Goal: Find specific page/section

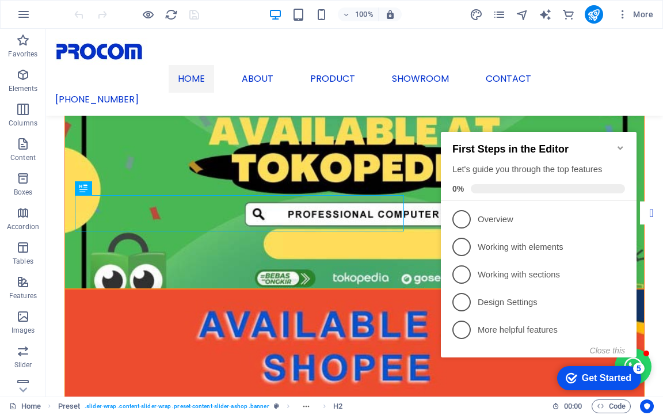
scroll to position [357, 0]
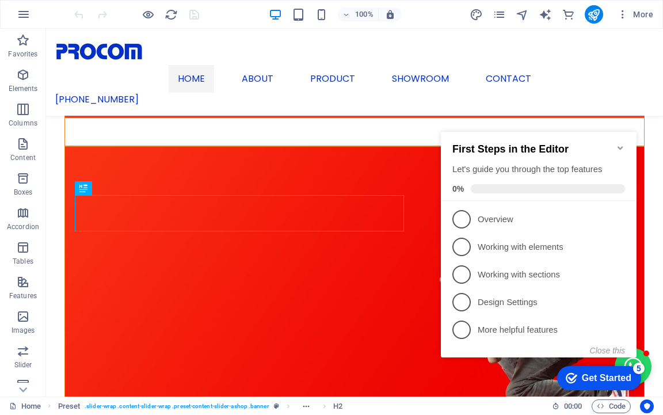
click at [618, 146] on icon "Minimize checklist" at bounding box center [620, 147] width 5 height 3
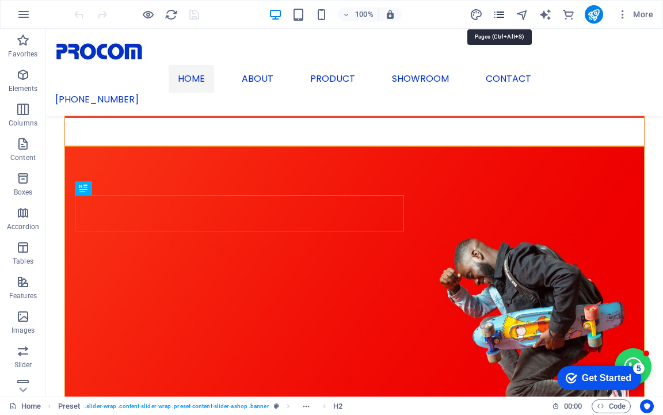
click at [502, 17] on icon "pages" at bounding box center [499, 14] width 13 height 13
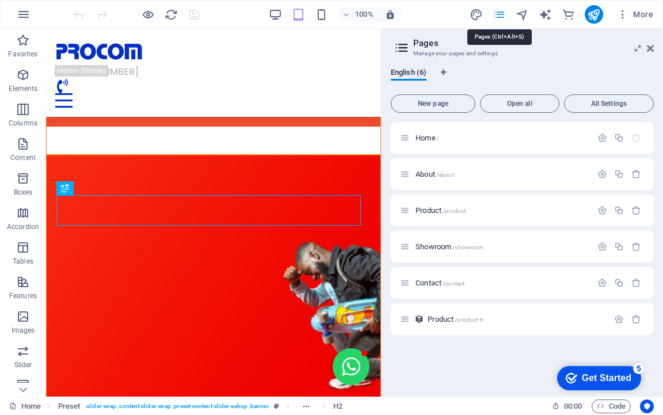
scroll to position [265, 0]
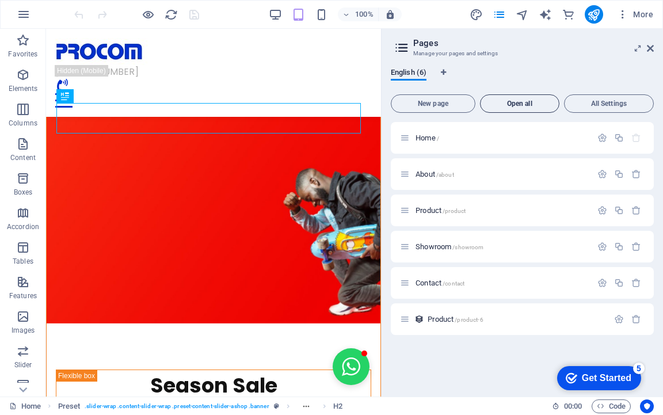
click at [524, 101] on span "Open all" at bounding box center [519, 103] width 69 height 7
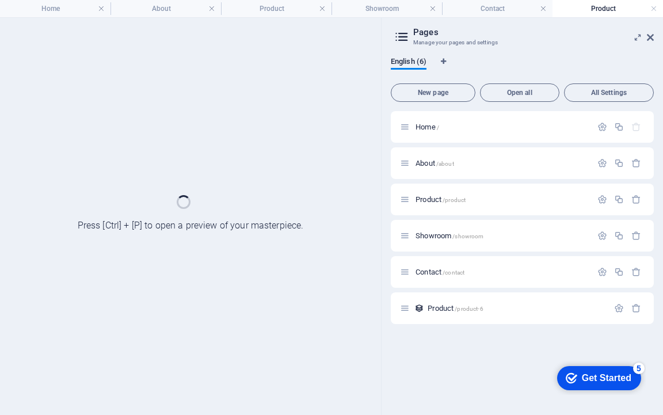
scroll to position [0, 0]
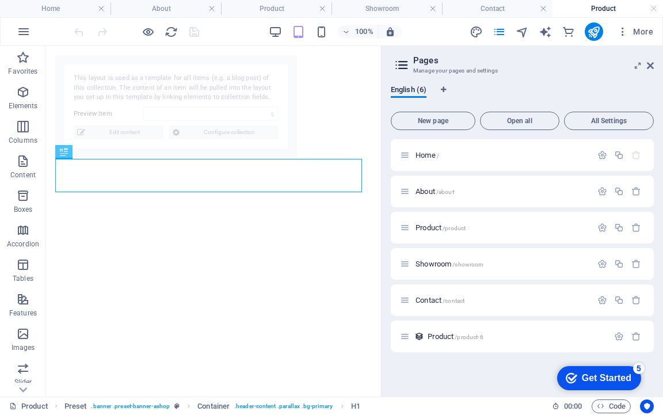
select select "66a34ebc4dd53a5e6c7c11f3"
